Goal: Task Accomplishment & Management: Manage account settings

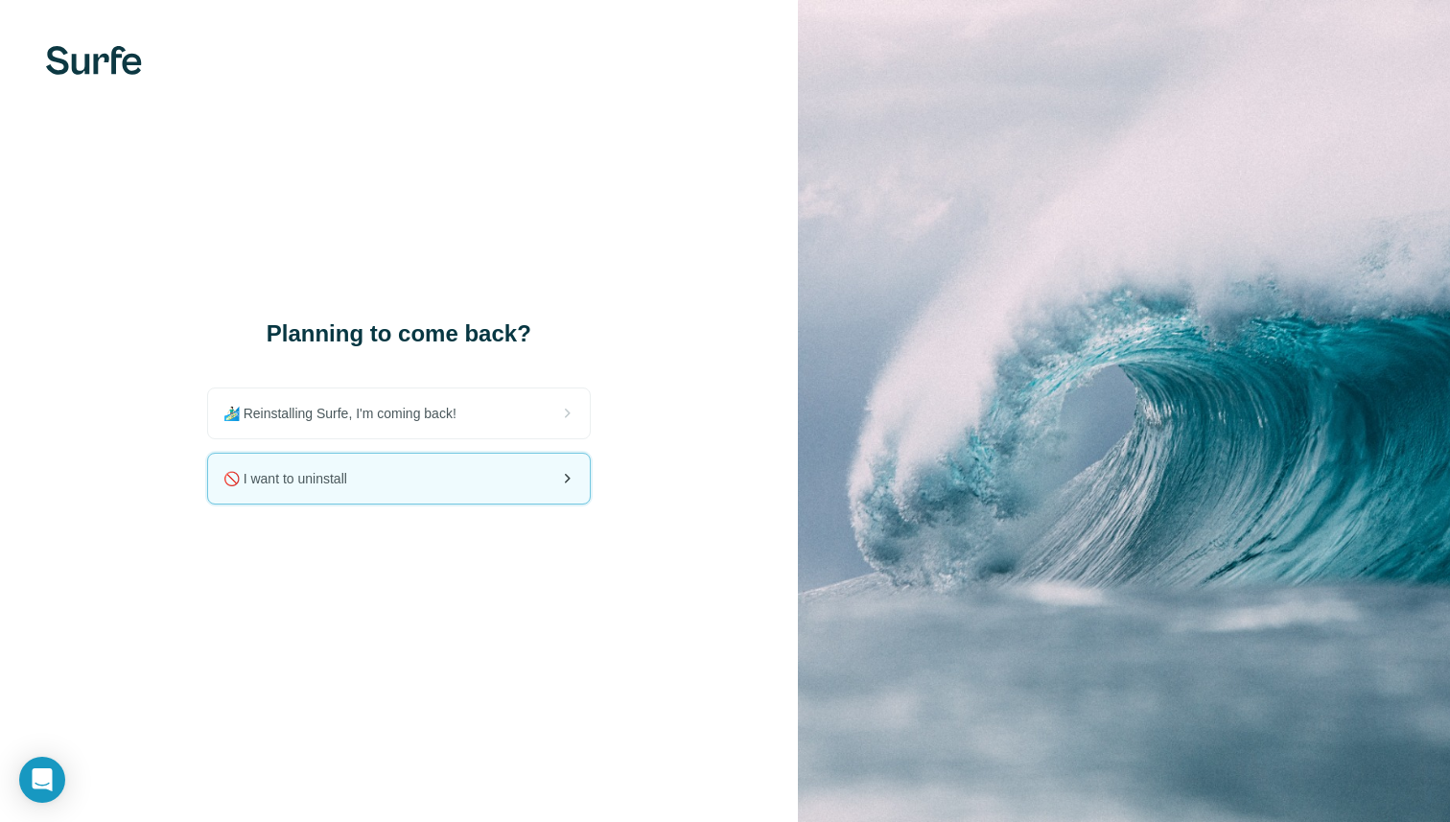
click at [351, 475] on span "🚫 I want to uninstall" at bounding box center [292, 478] width 139 height 19
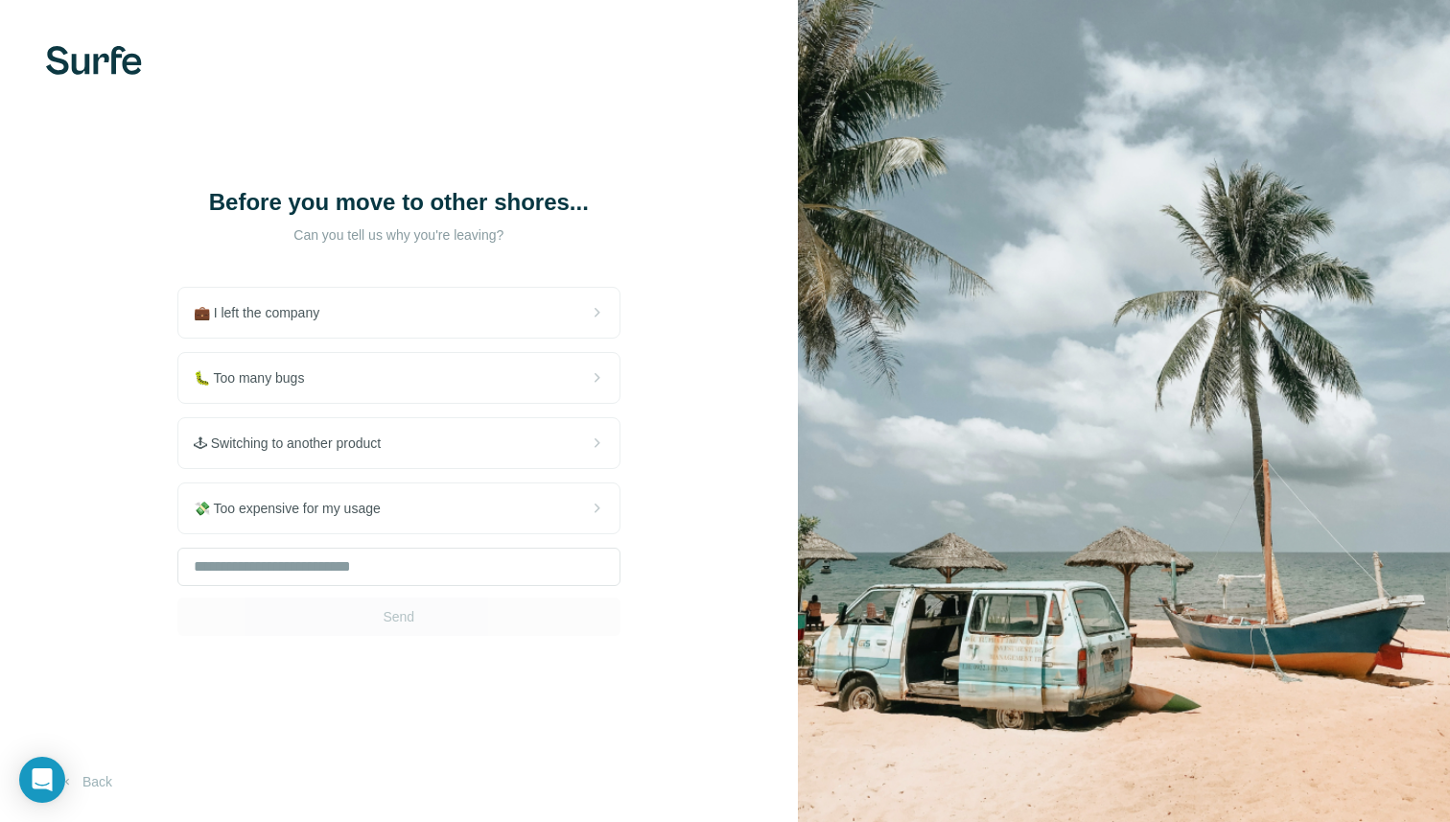
click at [368, 612] on div "Send" at bounding box center [398, 592] width 443 height 88
click at [355, 559] on input "text" at bounding box center [398, 567] width 443 height 38
type input "*"
click at [374, 634] on button "Send" at bounding box center [398, 616] width 443 height 38
